Goal: Task Accomplishment & Management: Use online tool/utility

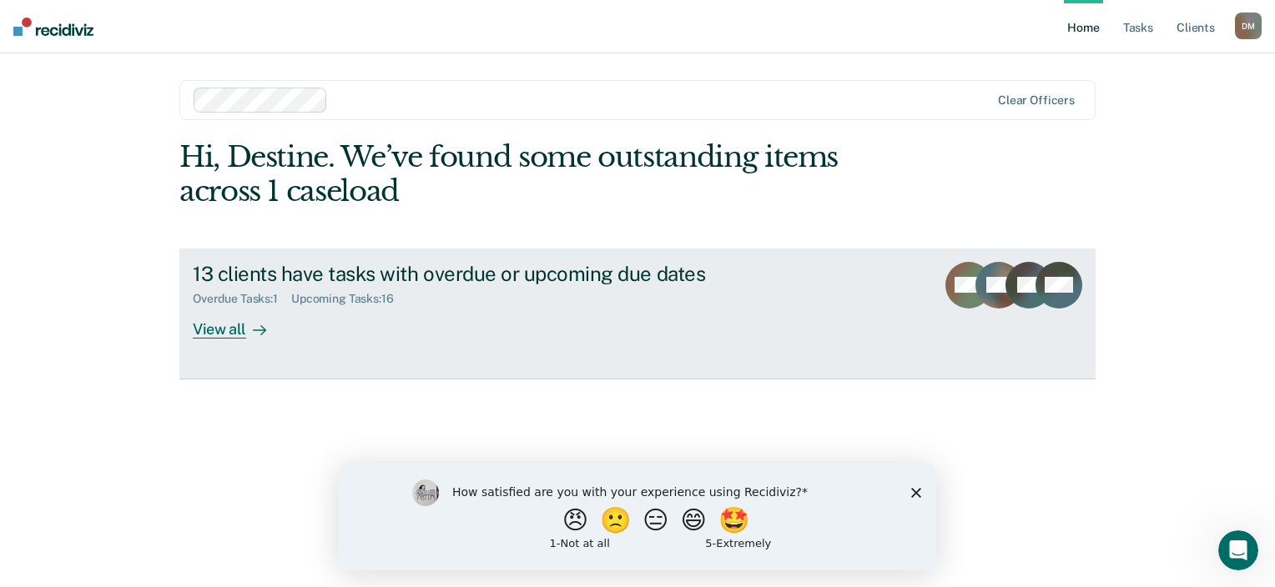
click at [218, 328] on div "View all" at bounding box center [239, 322] width 93 height 33
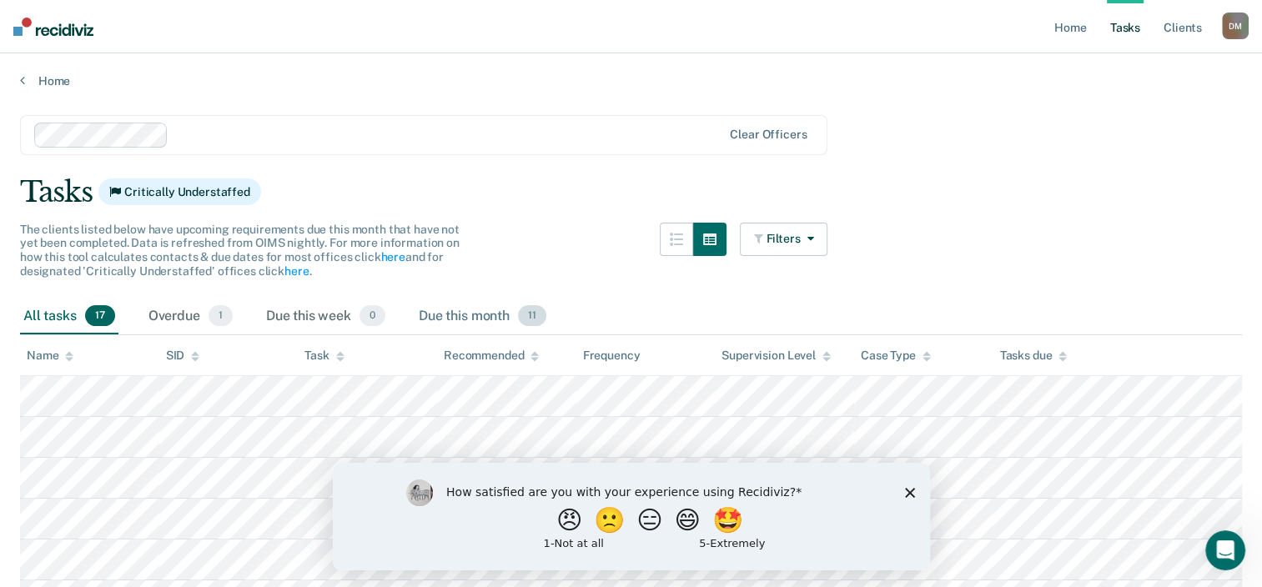
click at [479, 308] on div "Due this month 11" at bounding box center [482, 317] width 134 height 37
click at [551, 519] on button "😠" at bounding box center [570, 519] width 39 height 33
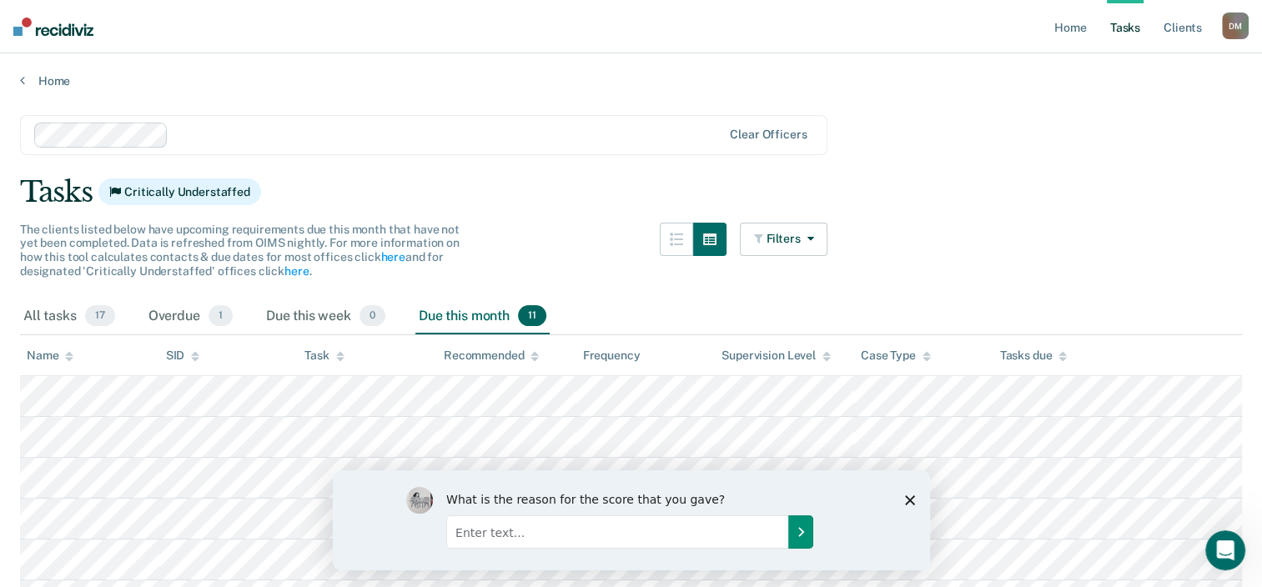
click at [788, 537] on button "Submit your response" at bounding box center [800, 531] width 25 height 33
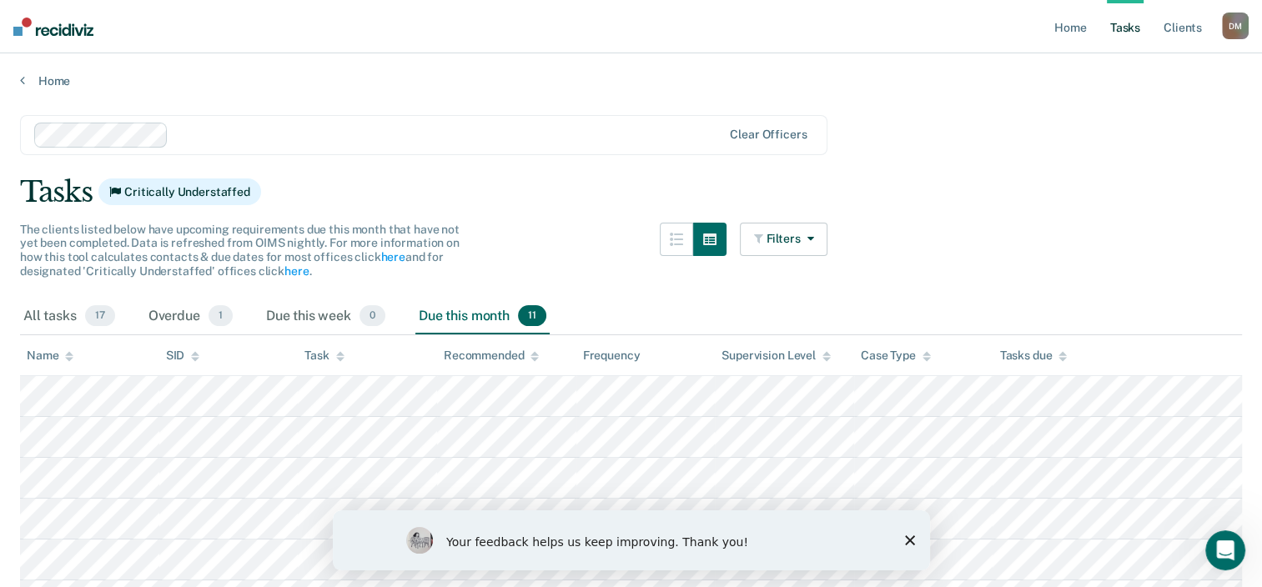
click at [909, 537] on icon "Close survey" at bounding box center [909, 541] width 10 height 10
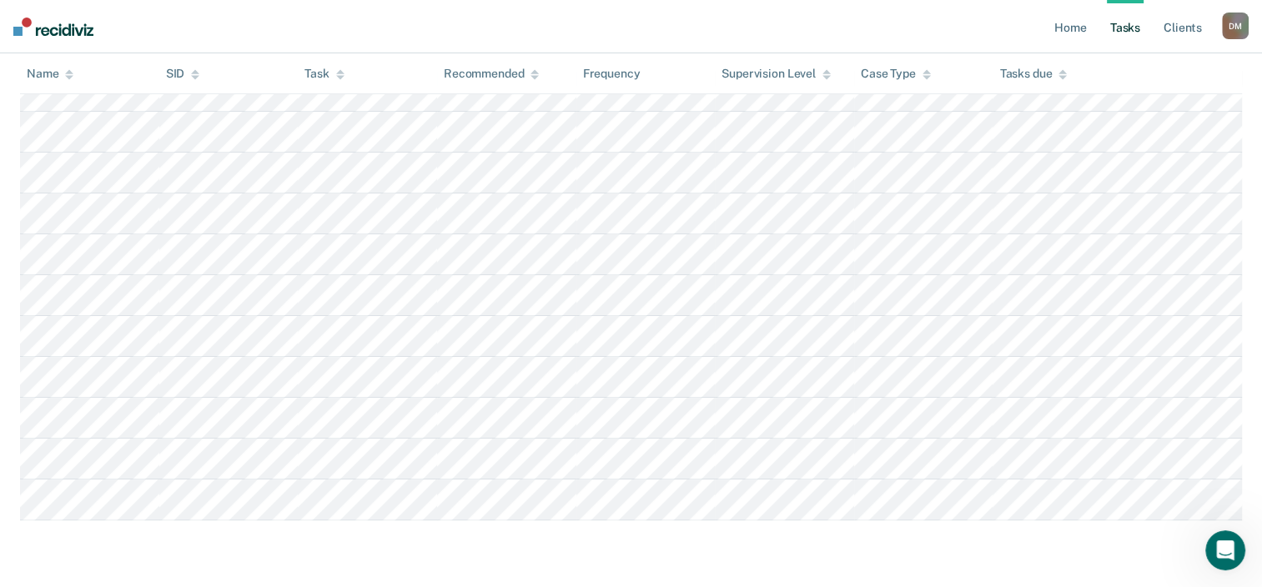
scroll to position [391, 0]
